Goal: Task Accomplishment & Management: Manage account settings

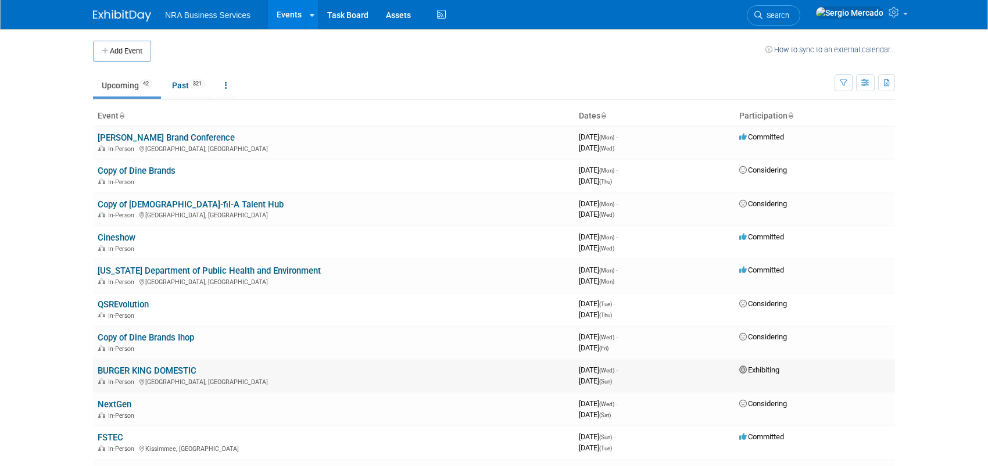
click at [159, 367] on link "BURGER KING DOMESTIC" at bounding box center [147, 370] width 99 height 10
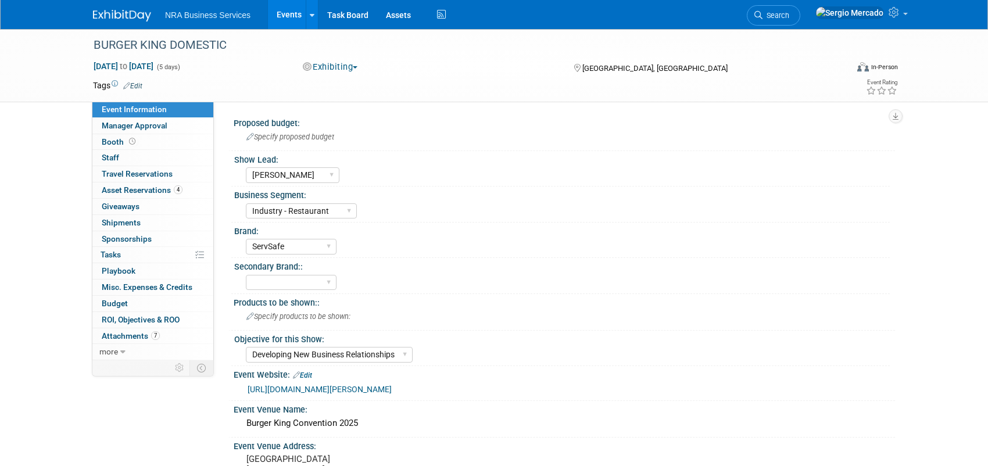
select select "[PERSON_NAME]"
select select "Industry - Restaurant"
select select "ServSafe"
select select "Developing New Business Relationships"
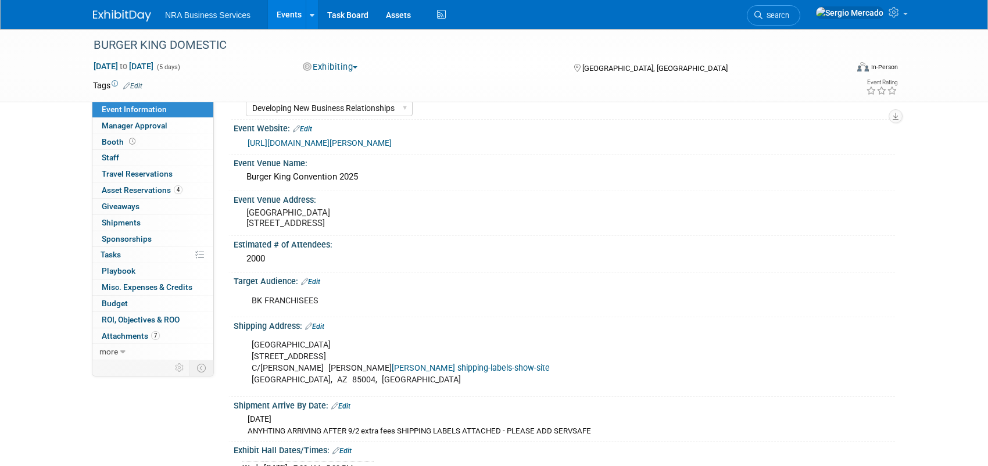
scroll to position [174, 0]
